Goal: Information Seeking & Learning: Learn about a topic

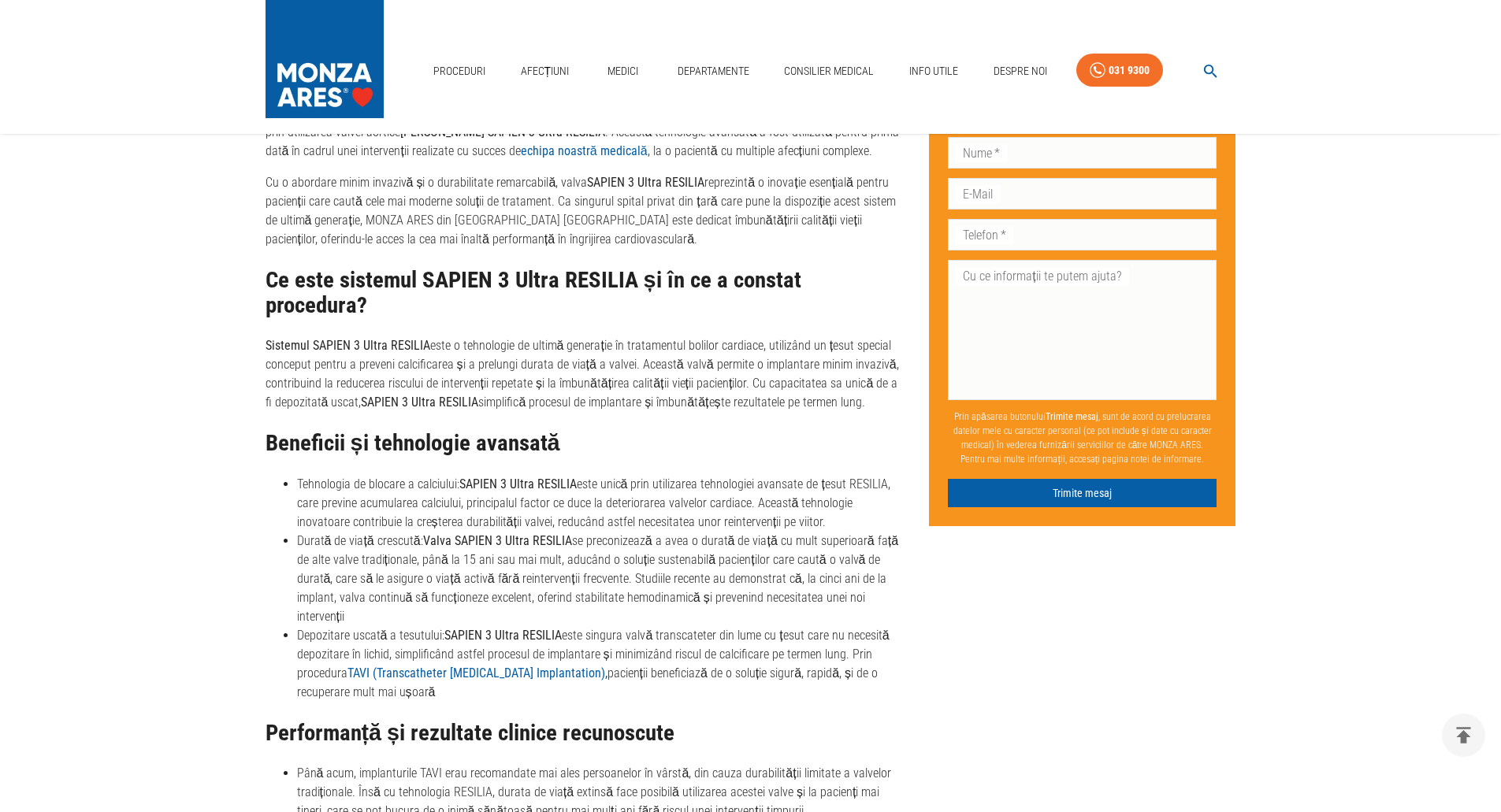
scroll to position [1339, 0]
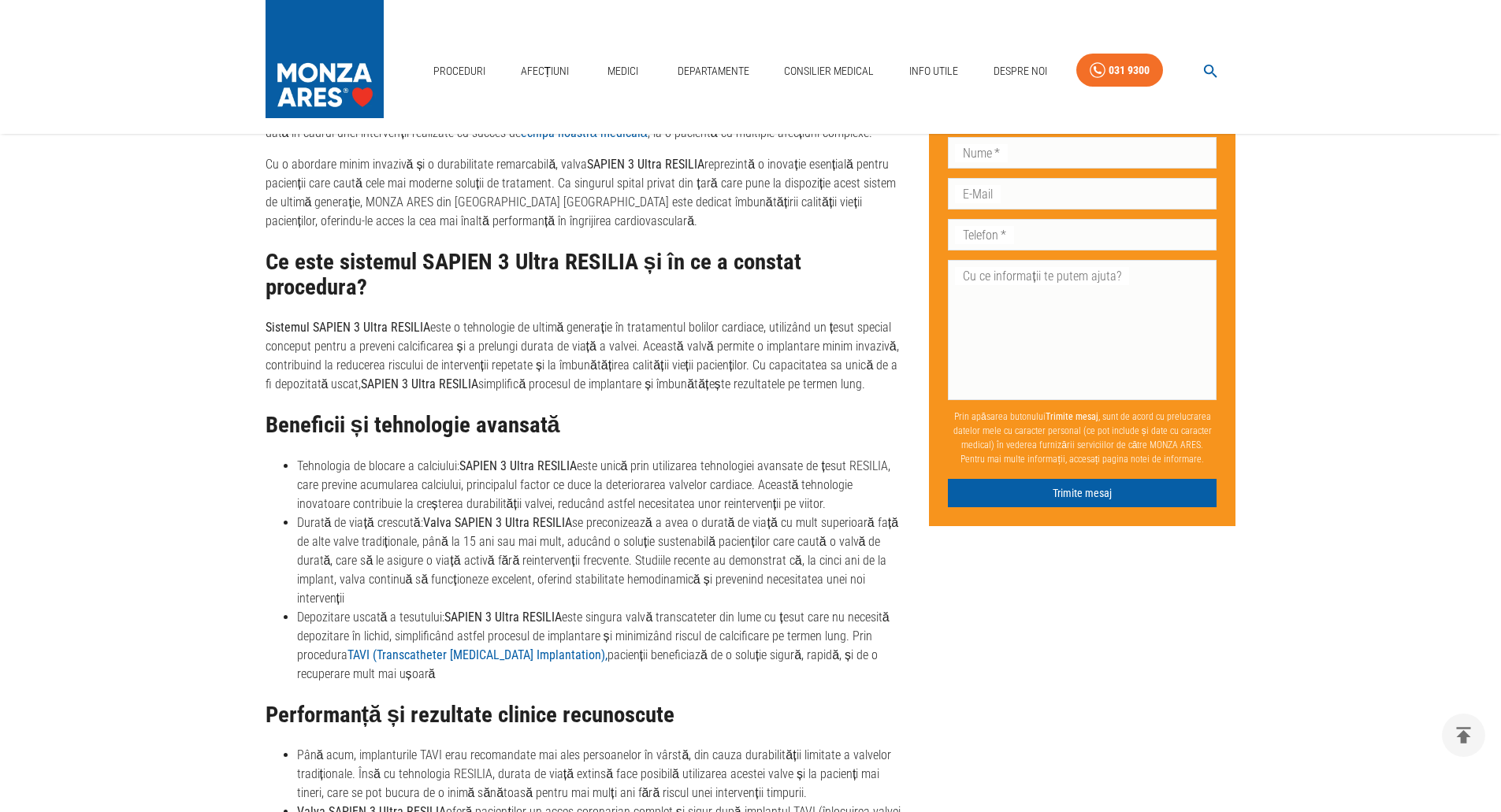
drag, startPoint x: 373, startPoint y: 477, endPoint x: 768, endPoint y: 482, distance: 395.0
click at [768, 482] on li "Tehnologia de blocare a calciului: SAPIEN 3 Ultra RESILIA este unică prin utili…" at bounding box center [600, 485] width 608 height 57
drag, startPoint x: 290, startPoint y: 489, endPoint x: 861, endPoint y: 555, distance: 574.8
click at [861, 555] on ul "Tehnologia de blocare a calciului: SAPIEN 3 Ultra RESILIA este unică prin utili…" at bounding box center [585, 570] width 639 height 227
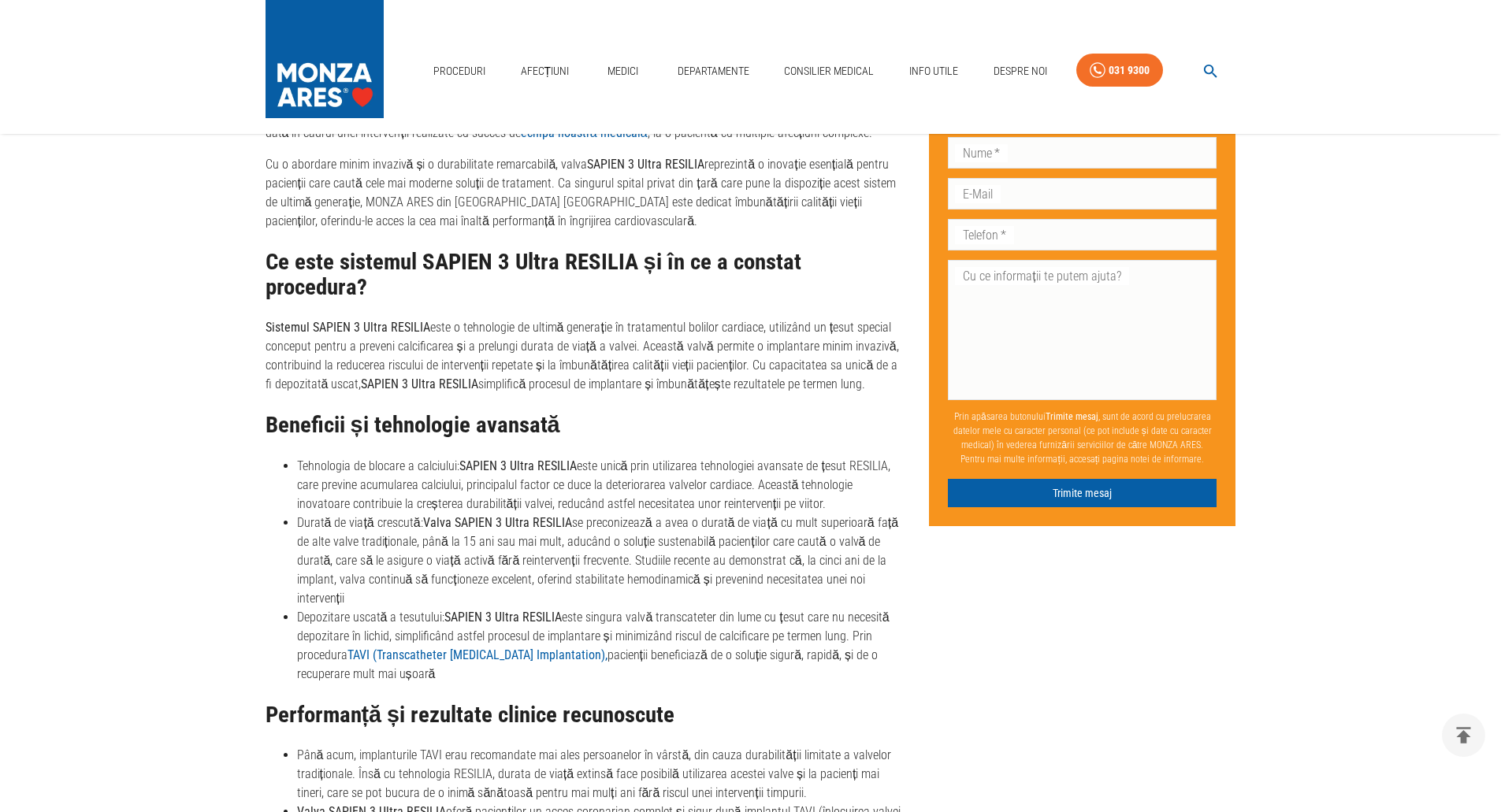
click at [303, 609] on li "Depozitare uscată a tesutului: SAPIEN 3 Ultra RESILIA este singura valvă transc…" at bounding box center [600, 647] width 608 height 76
drag, startPoint x: 288, startPoint y: 572, endPoint x: 871, endPoint y: 628, distance: 585.7
click at [871, 628] on li "Depozitare uscată a tesutului: SAPIEN 3 Ultra RESILIA este singura valvă transc…" at bounding box center [600, 647] width 608 height 76
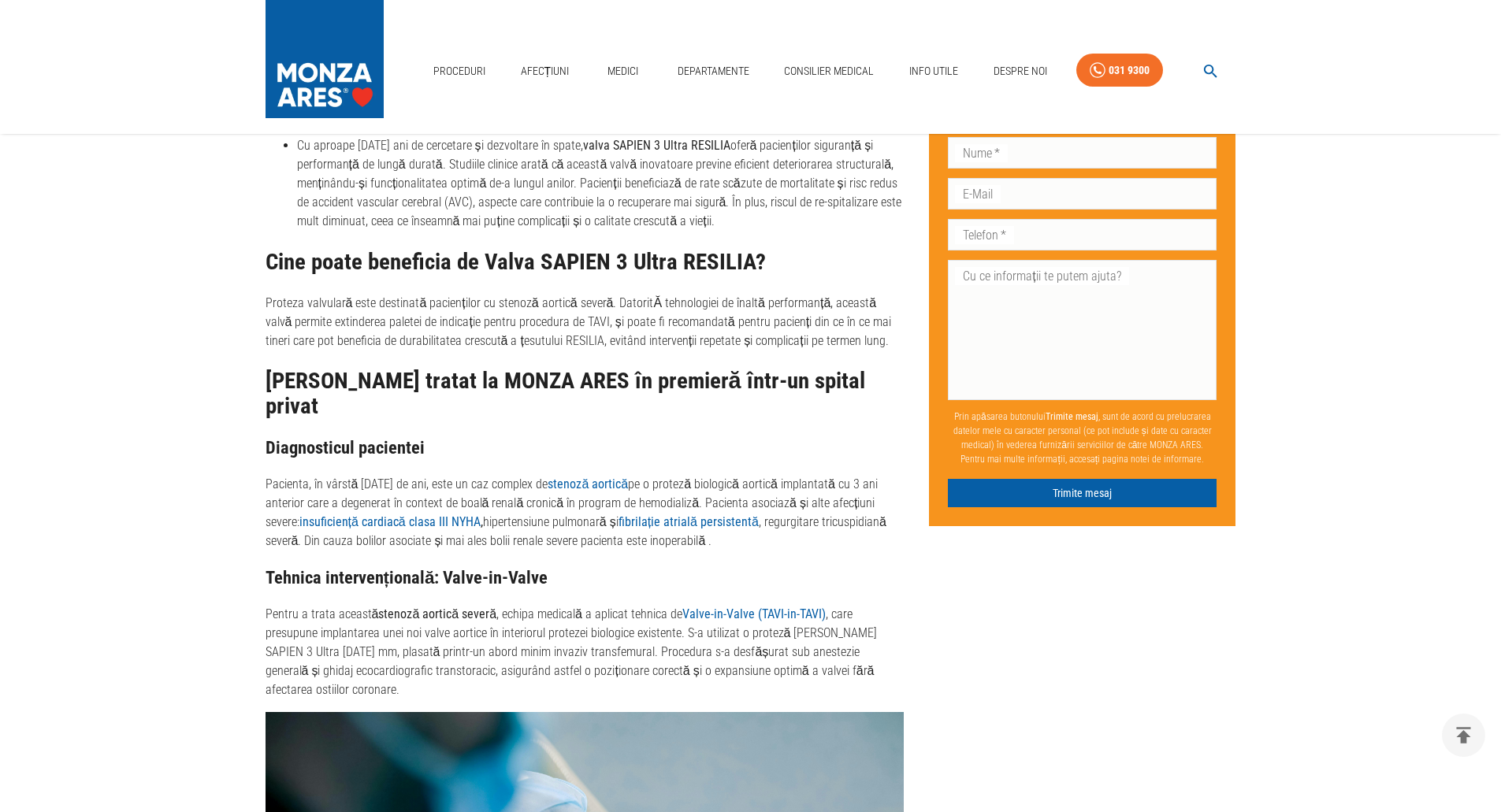
scroll to position [2127, 0]
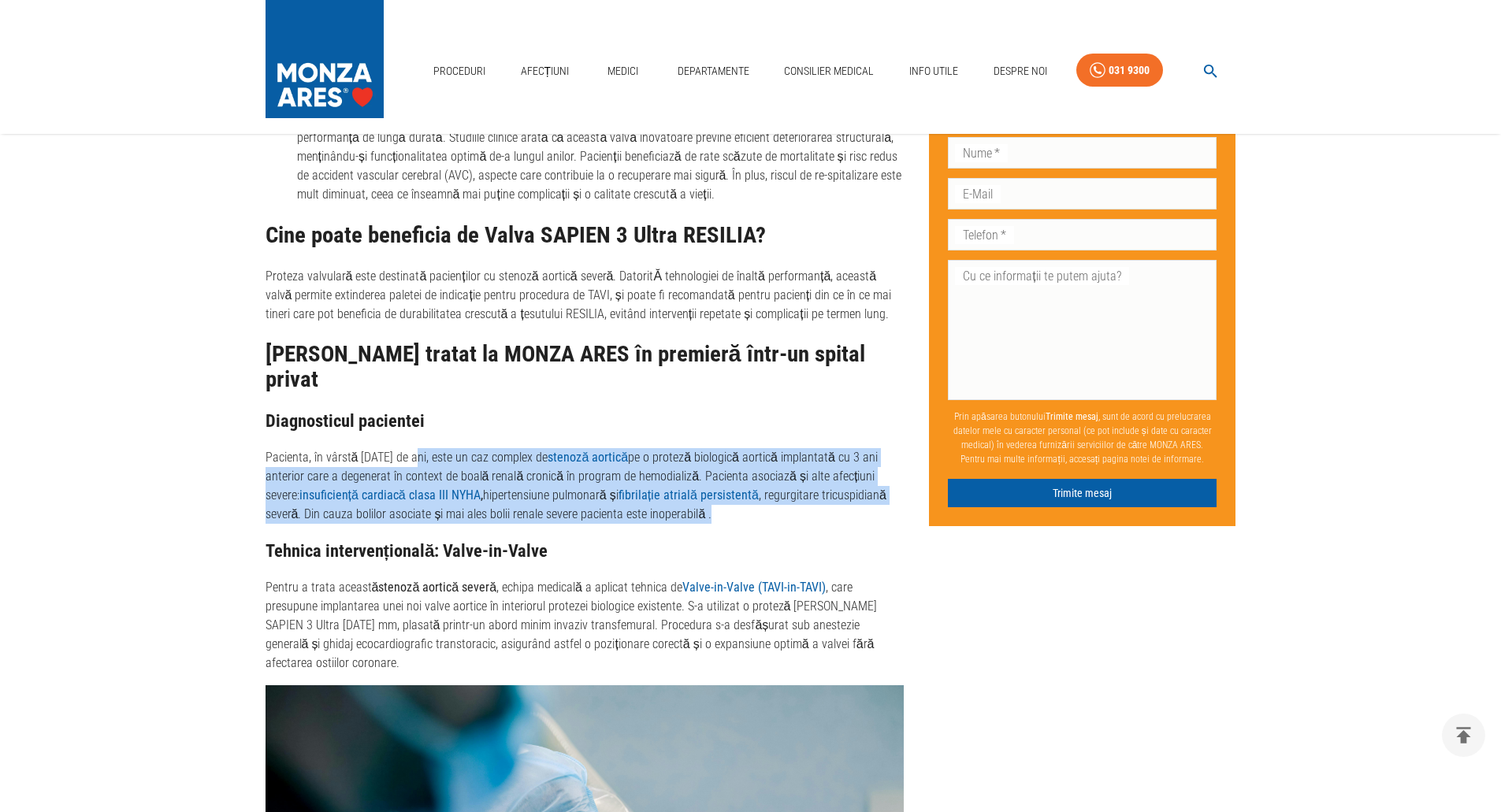
drag, startPoint x: 411, startPoint y: 385, endPoint x: 676, endPoint y: 438, distance: 270.2
click at [676, 448] on p "Pacienta, în vârstă [DATE] de ani, este un caz complex de stenoză aortică pe o …" at bounding box center [585, 486] width 639 height 76
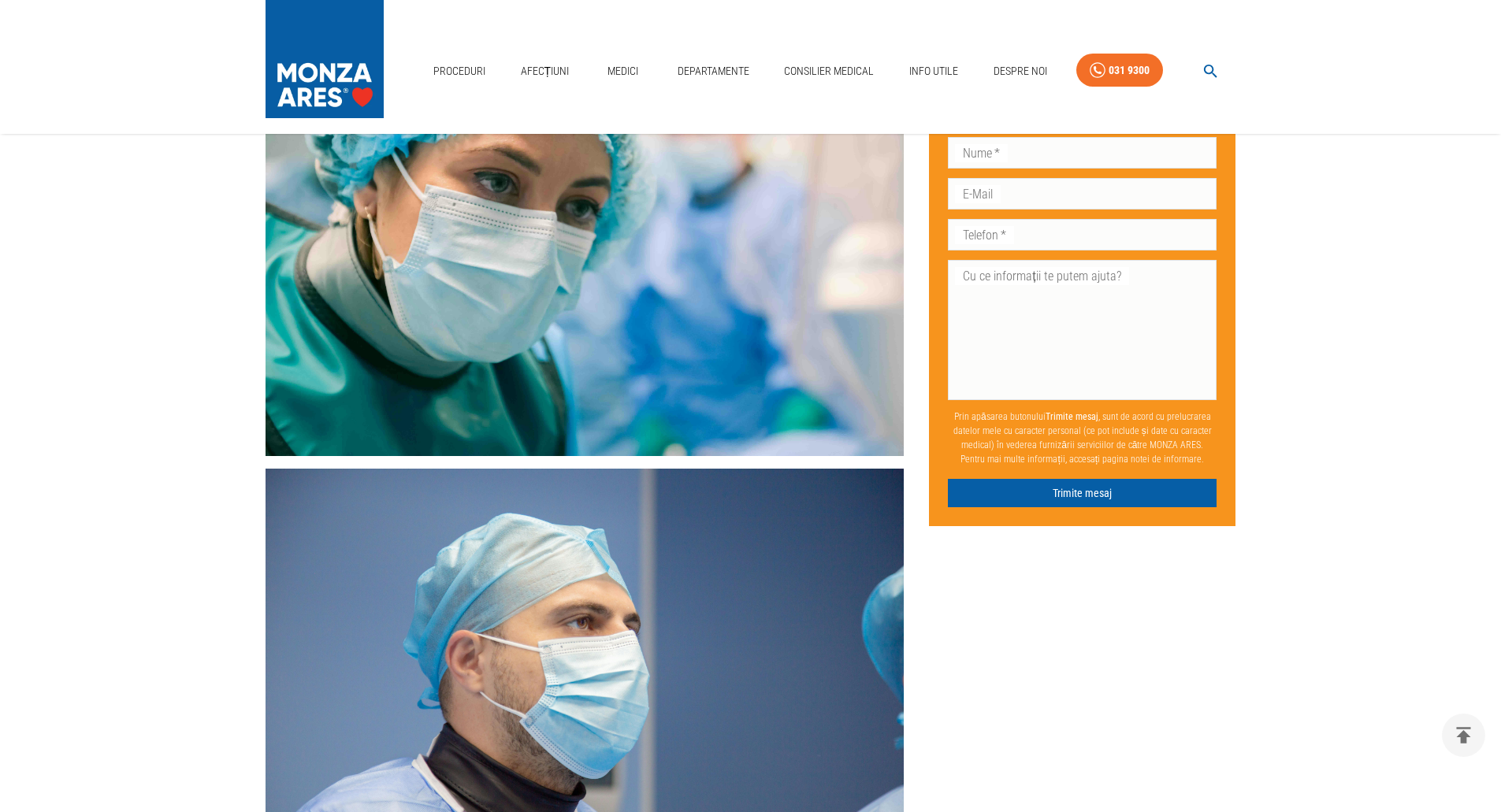
scroll to position [3703, 0]
